Goal: Find specific page/section: Find specific page/section

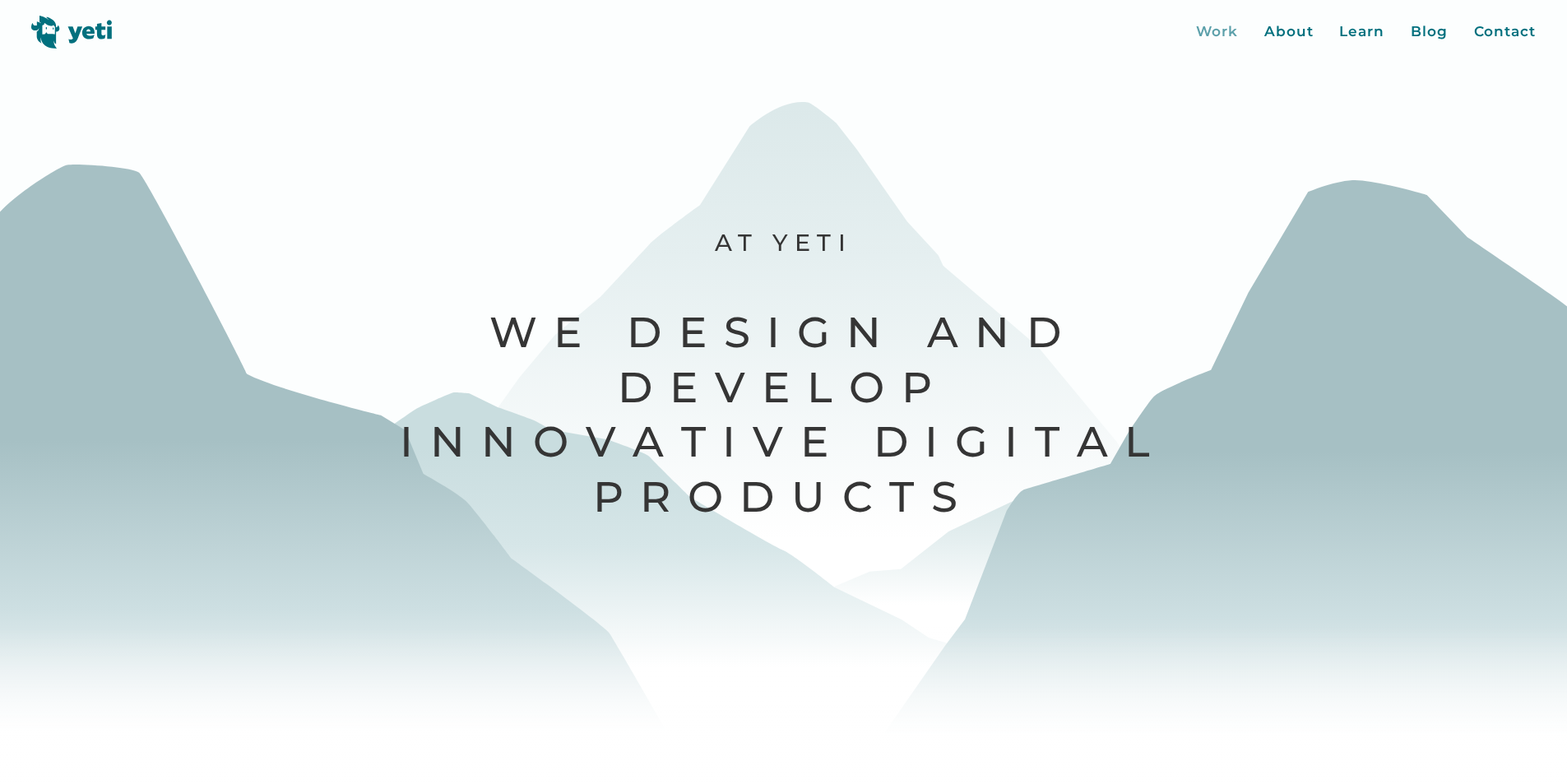
click at [1224, 33] on div "Work" at bounding box center [1217, 32] width 42 height 22
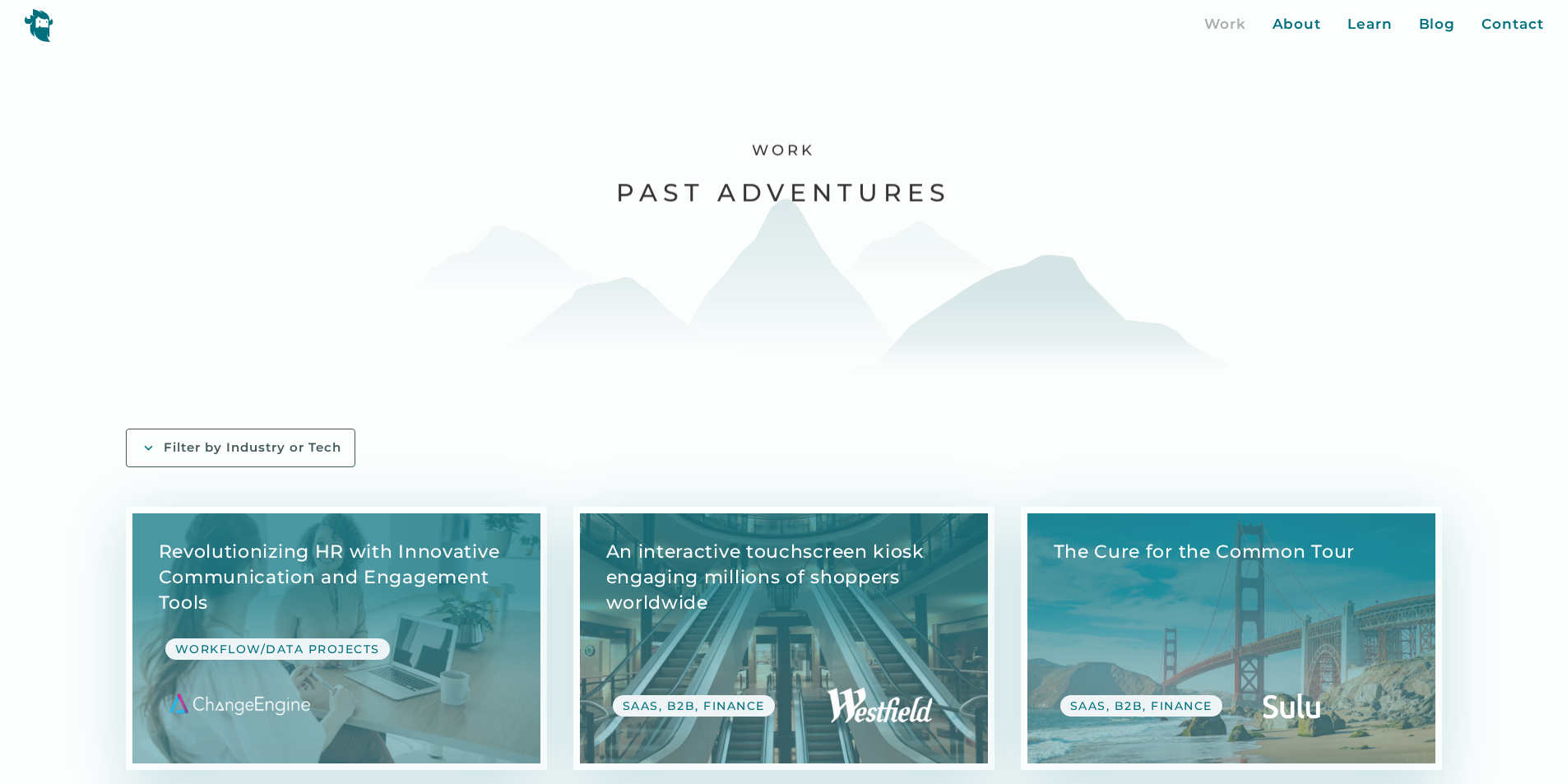
click at [341, 439] on div "Filter by Industry or Tech" at bounding box center [252, 448] width 178 height 17
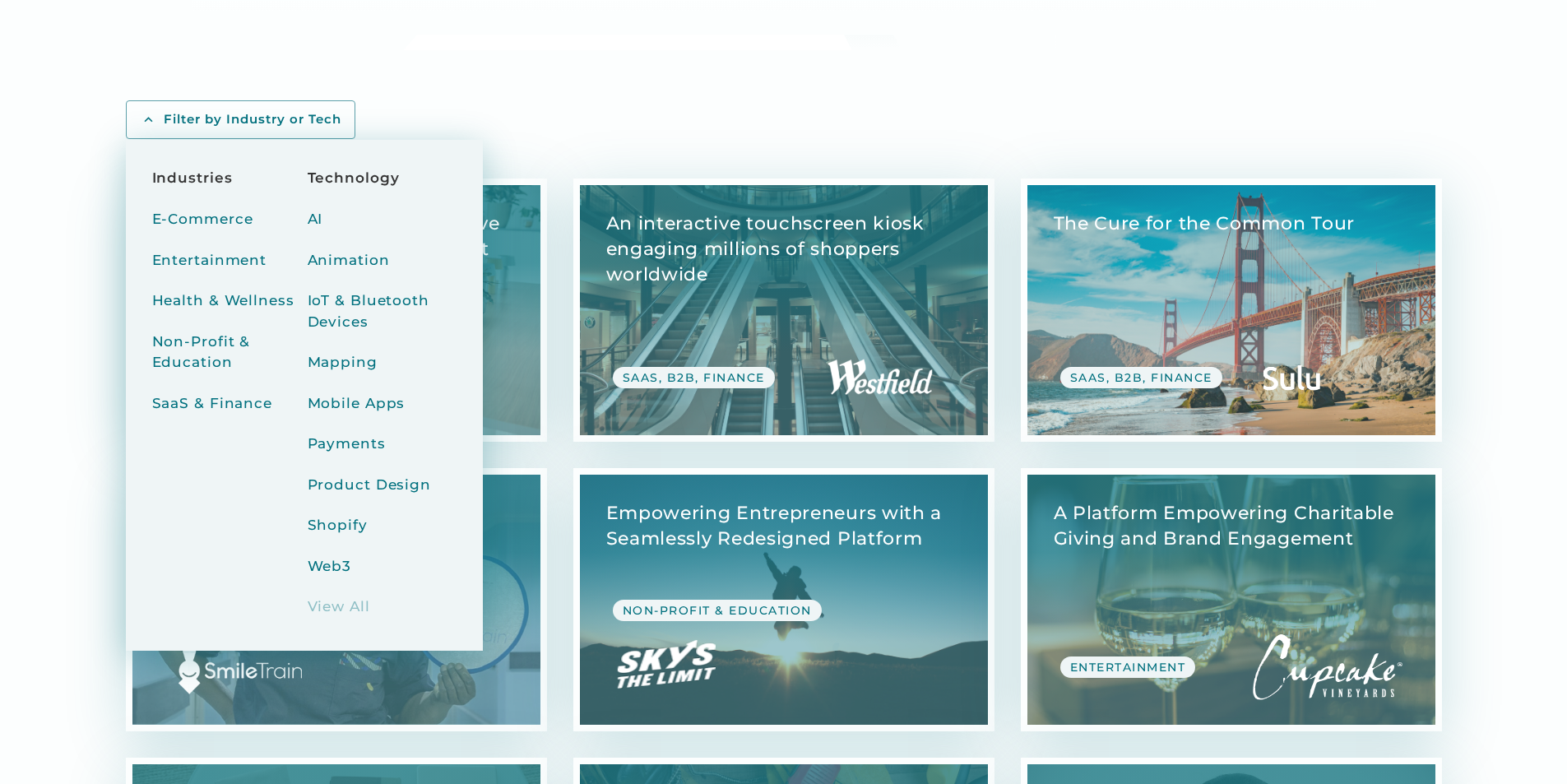
scroll to position [329, 0]
